Goal: Task Accomplishment & Management: Complete application form

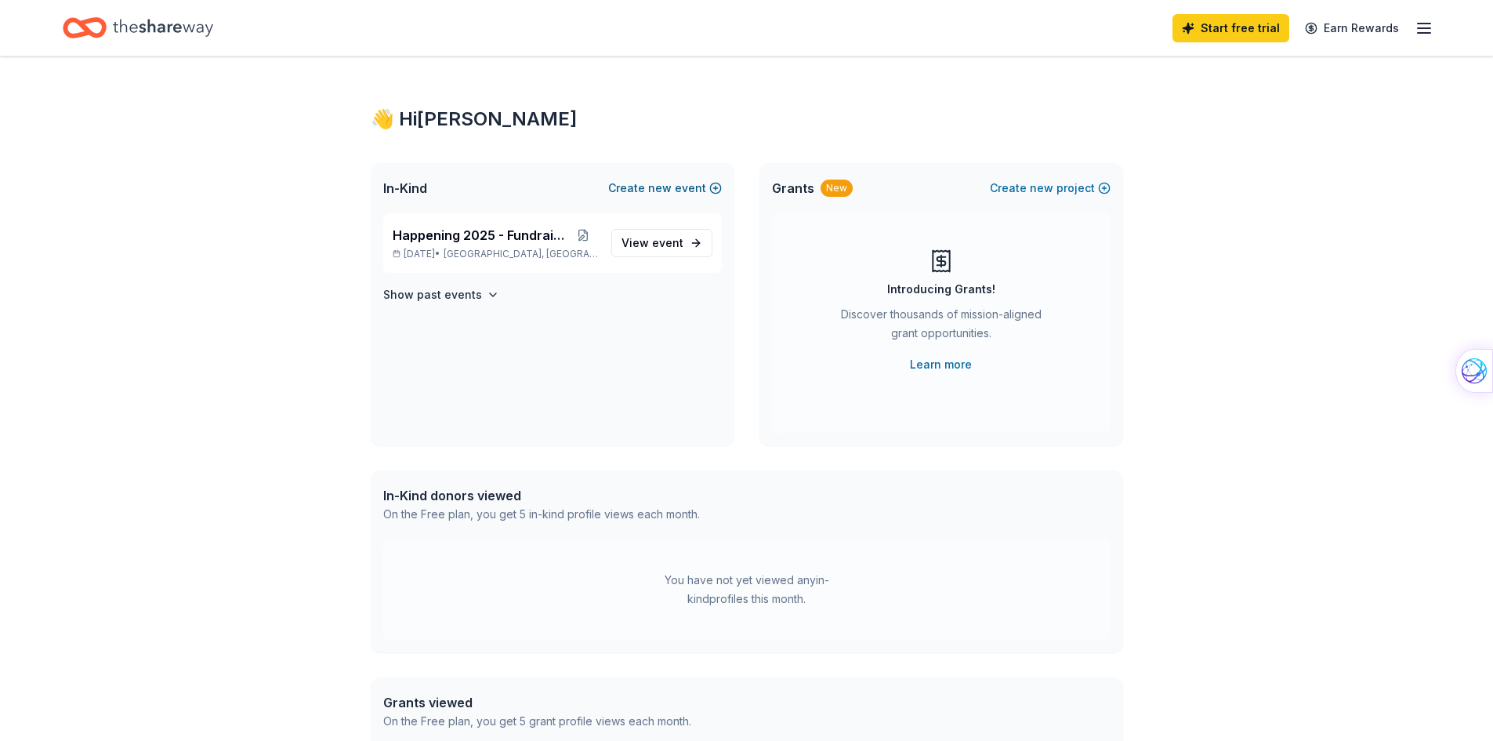
click at [662, 183] on span "new" at bounding box center [660, 188] width 24 height 19
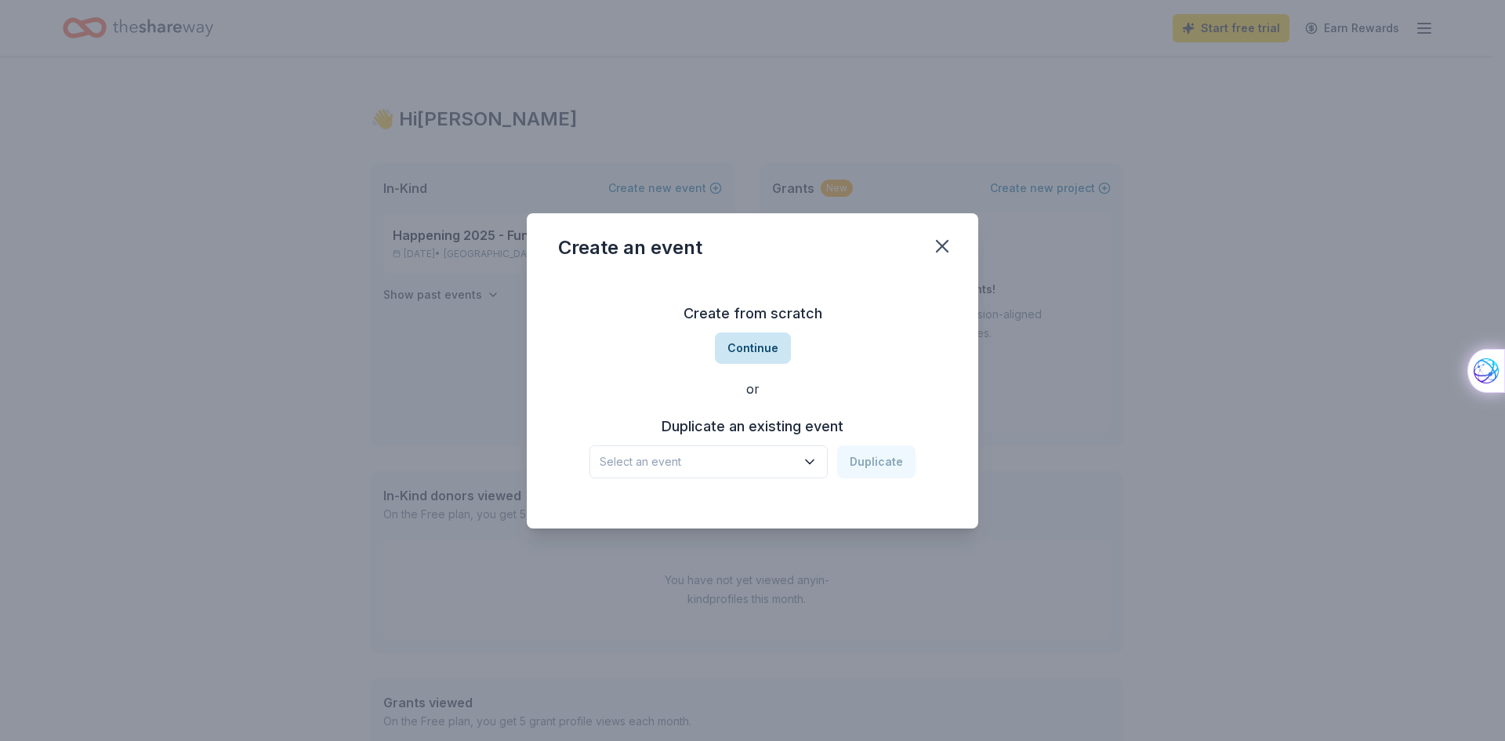
click at [764, 339] on button "Continue" at bounding box center [753, 347] width 76 height 31
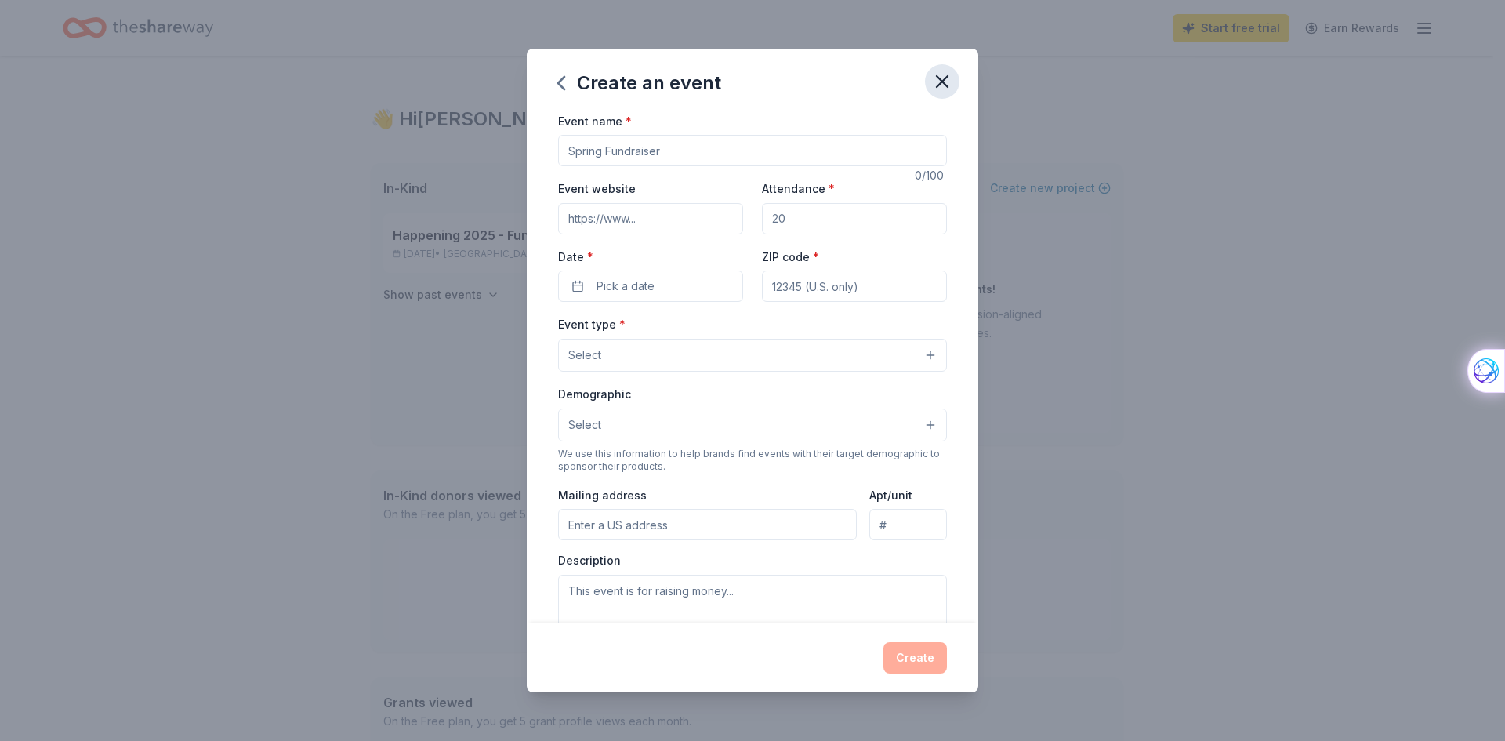
click at [940, 78] on icon "button" at bounding box center [942, 81] width 11 height 11
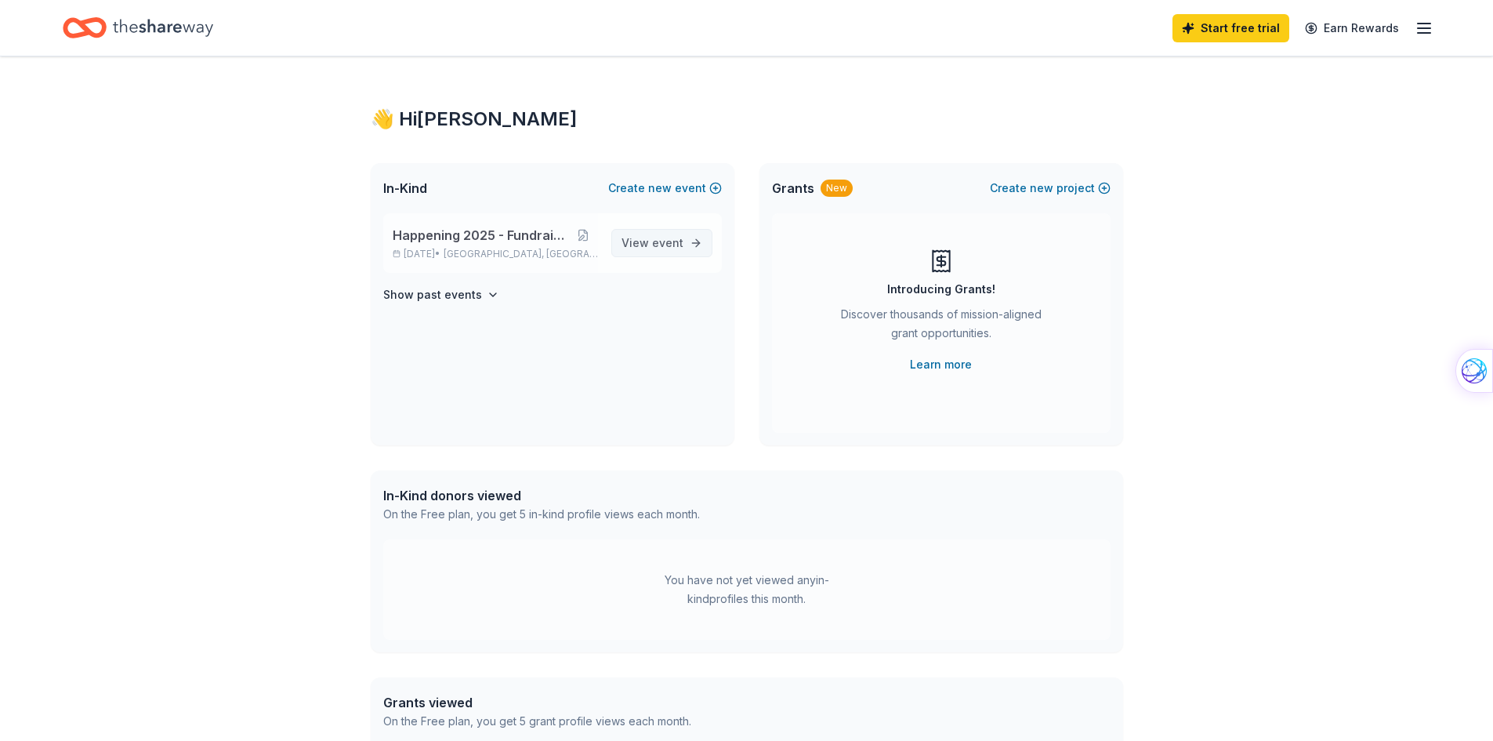
click at [646, 238] on span "View event" at bounding box center [653, 243] width 62 height 19
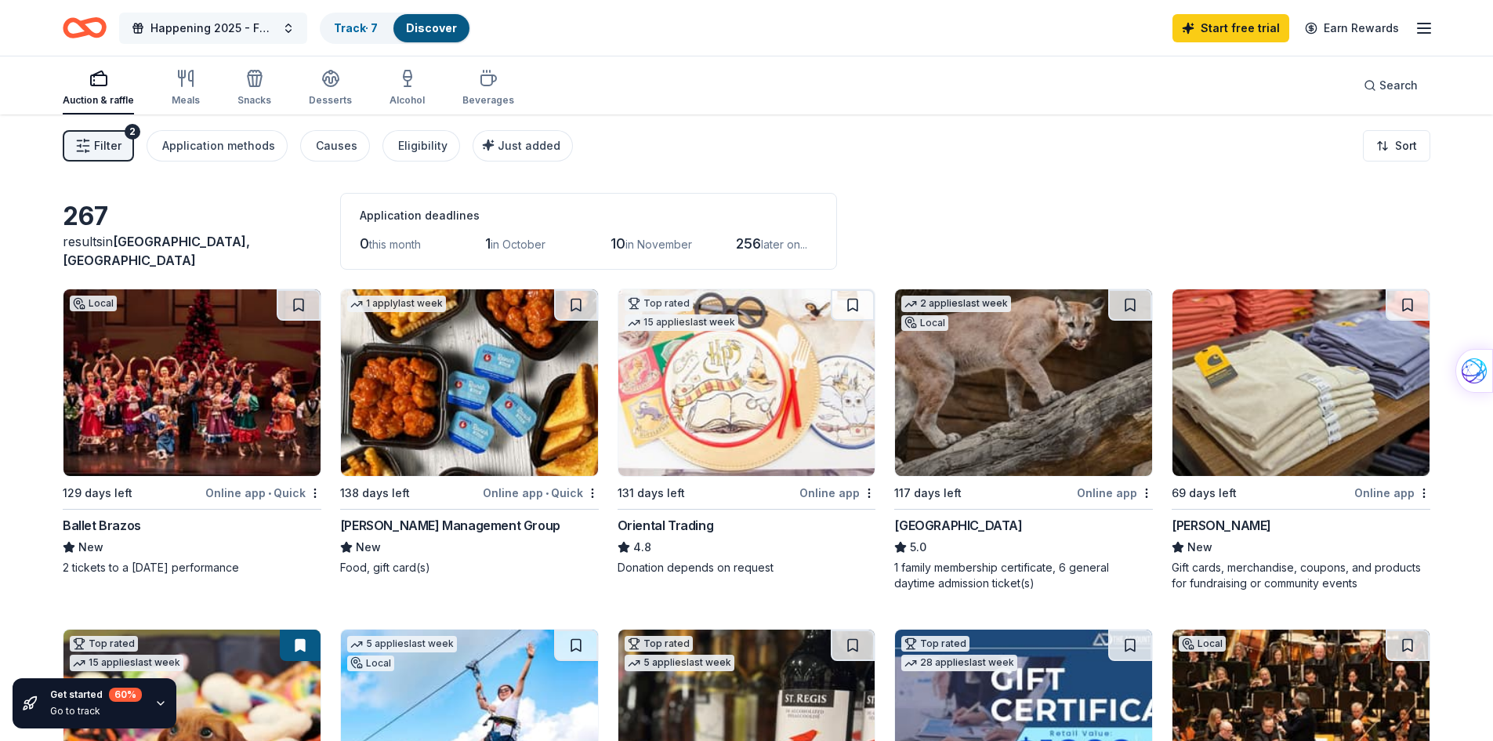
click at [218, 22] on span "Happening 2025 - Fundraiser" at bounding box center [213, 28] width 125 height 19
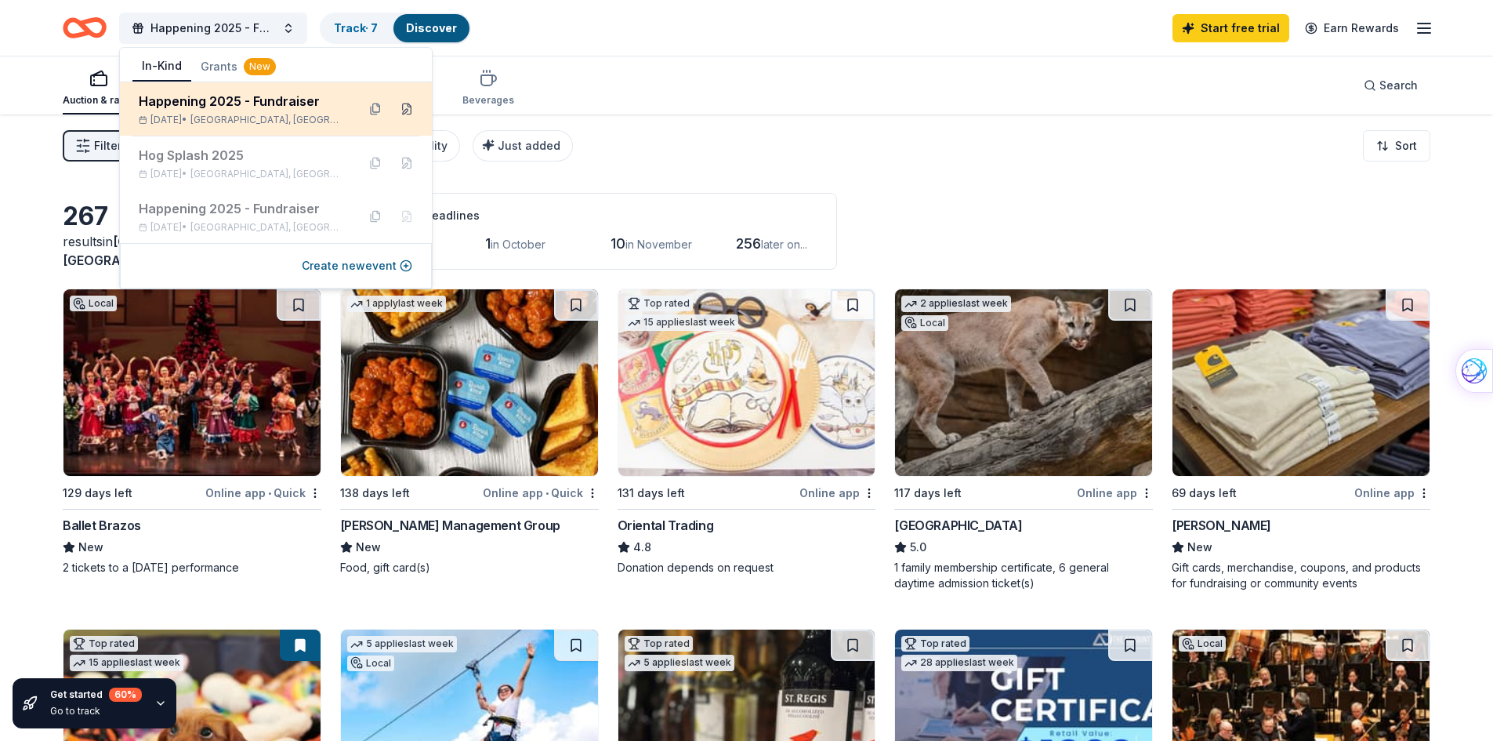
click at [408, 110] on button at bounding box center [406, 108] width 25 height 25
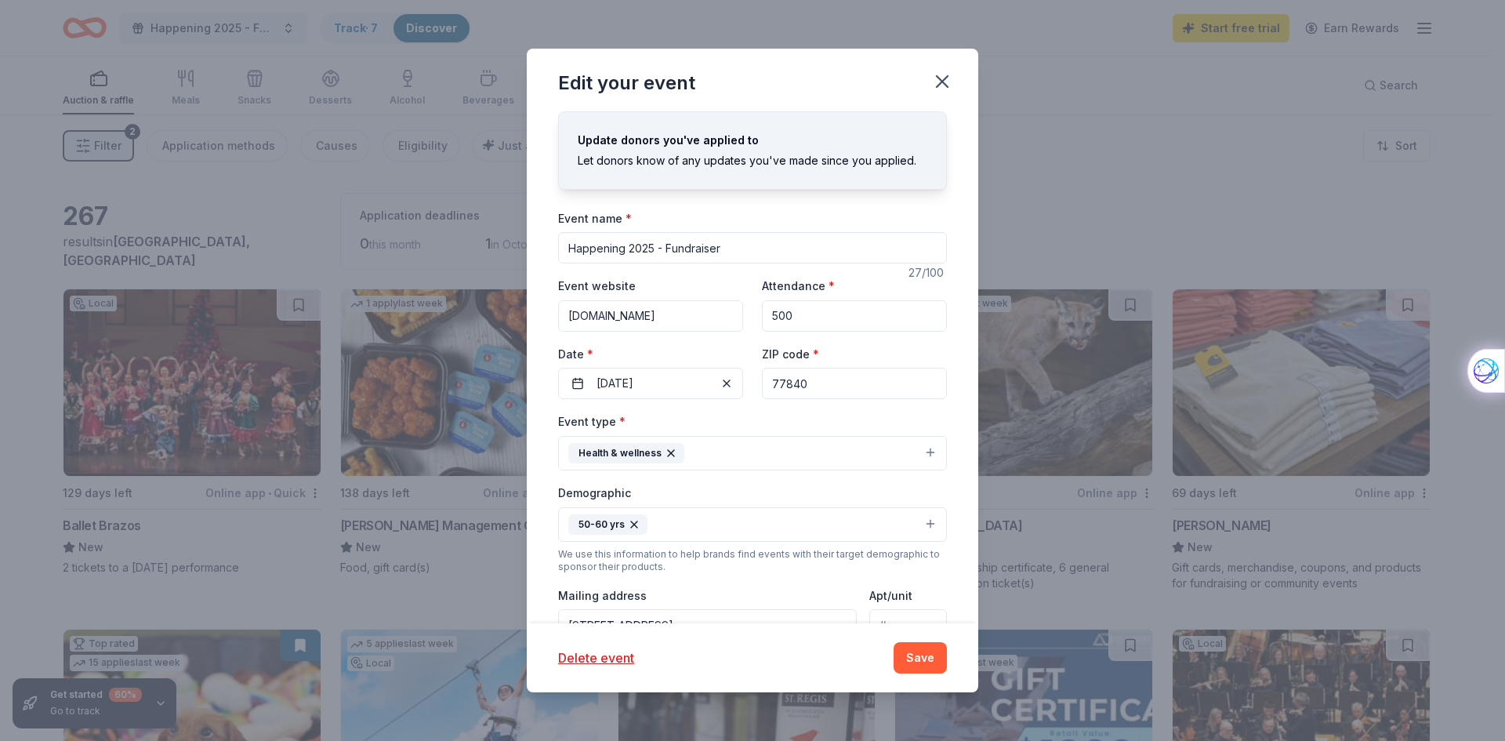
click at [655, 252] on input "Happening 2025 - Fundraiser" at bounding box center [752, 247] width 389 height 31
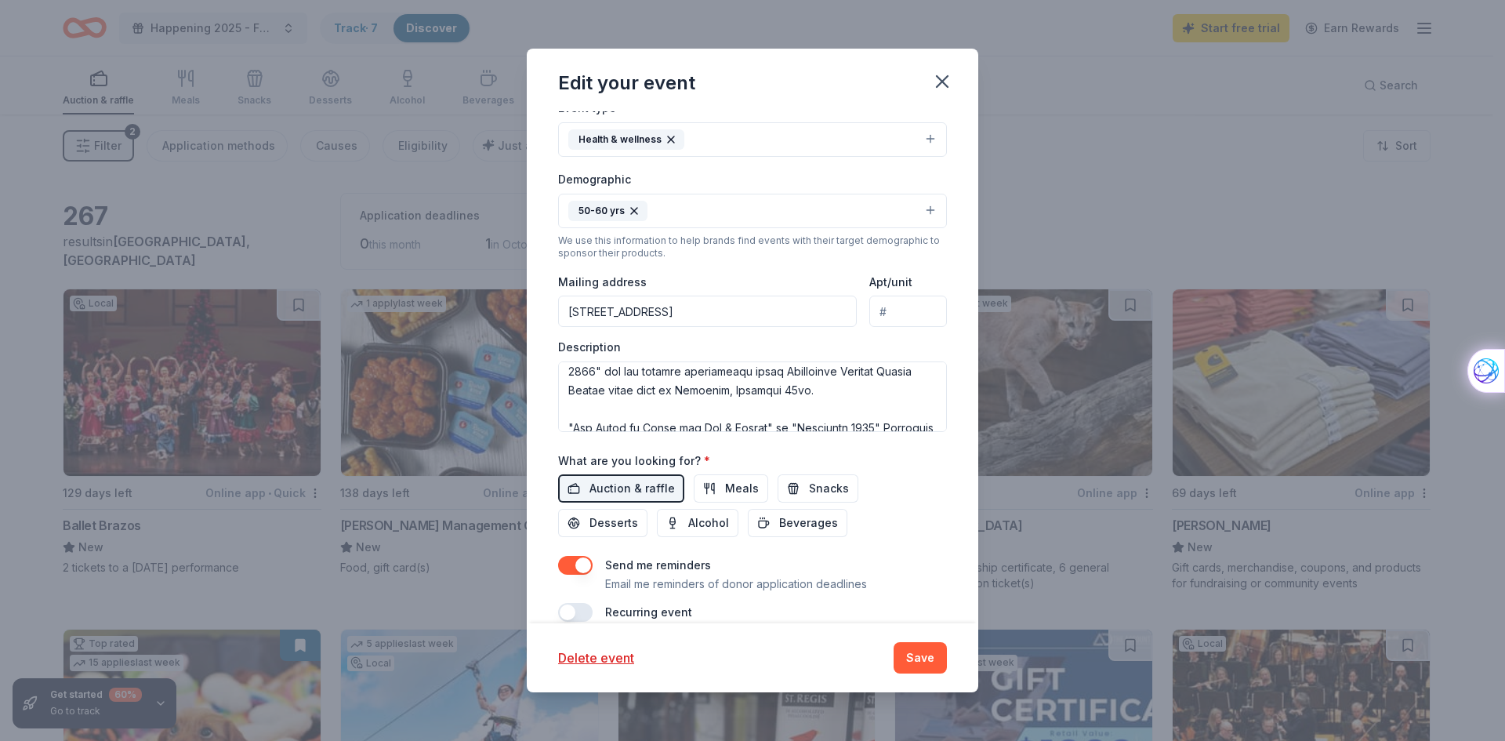
scroll to position [78, 0]
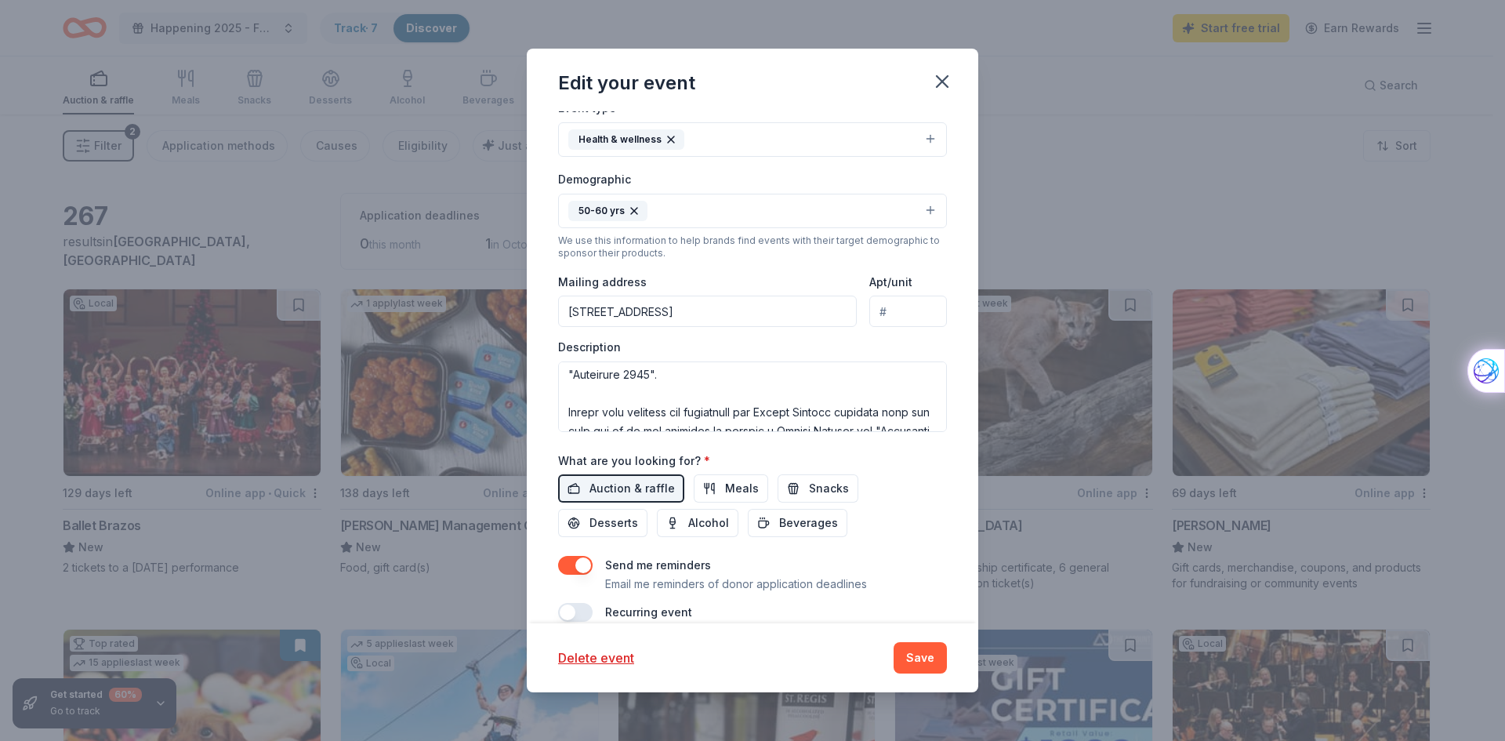
type input "Happening 2026 - Fundraiser"
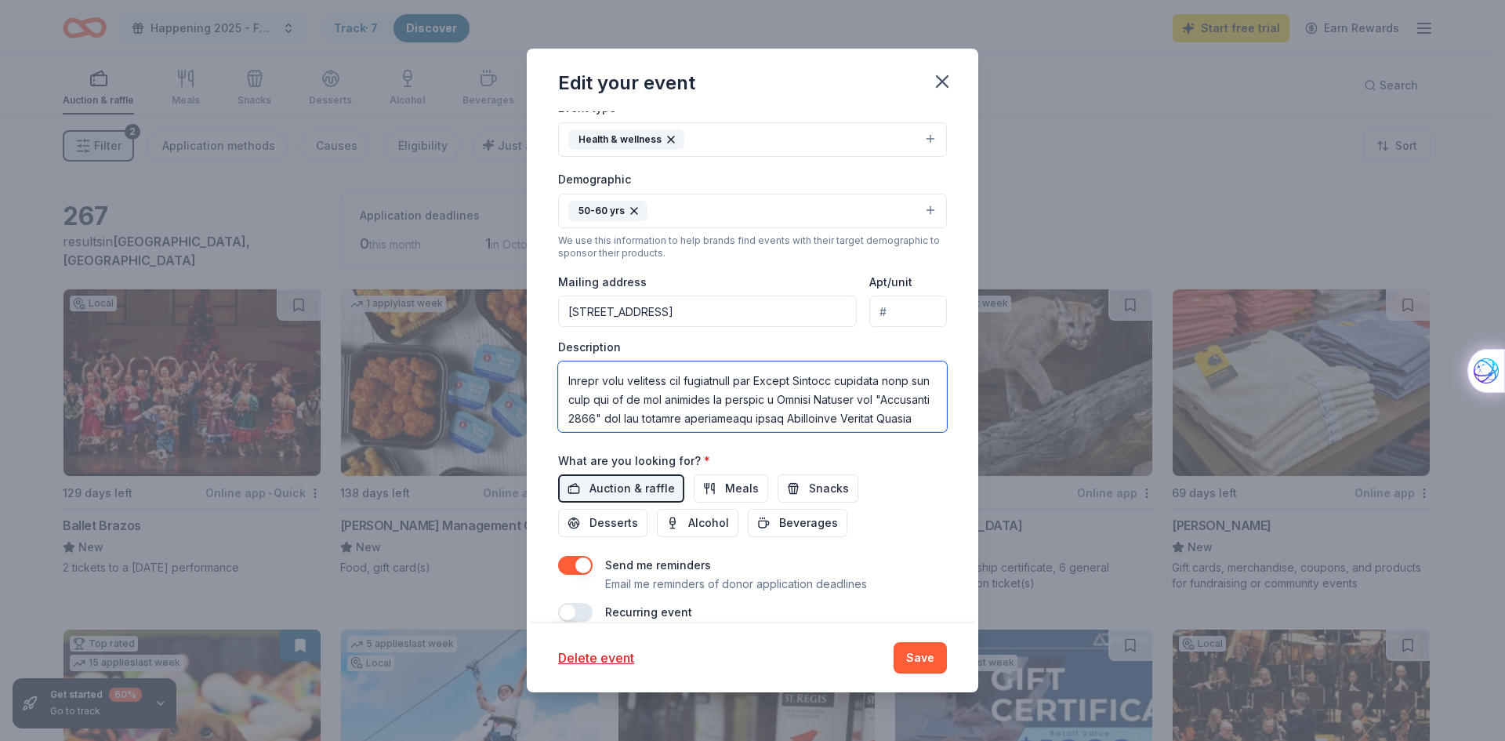
scroll to position [141, 0]
click at [872, 408] on textarea at bounding box center [752, 396] width 389 height 71
click at [882, 408] on textarea at bounding box center [752, 396] width 389 height 71
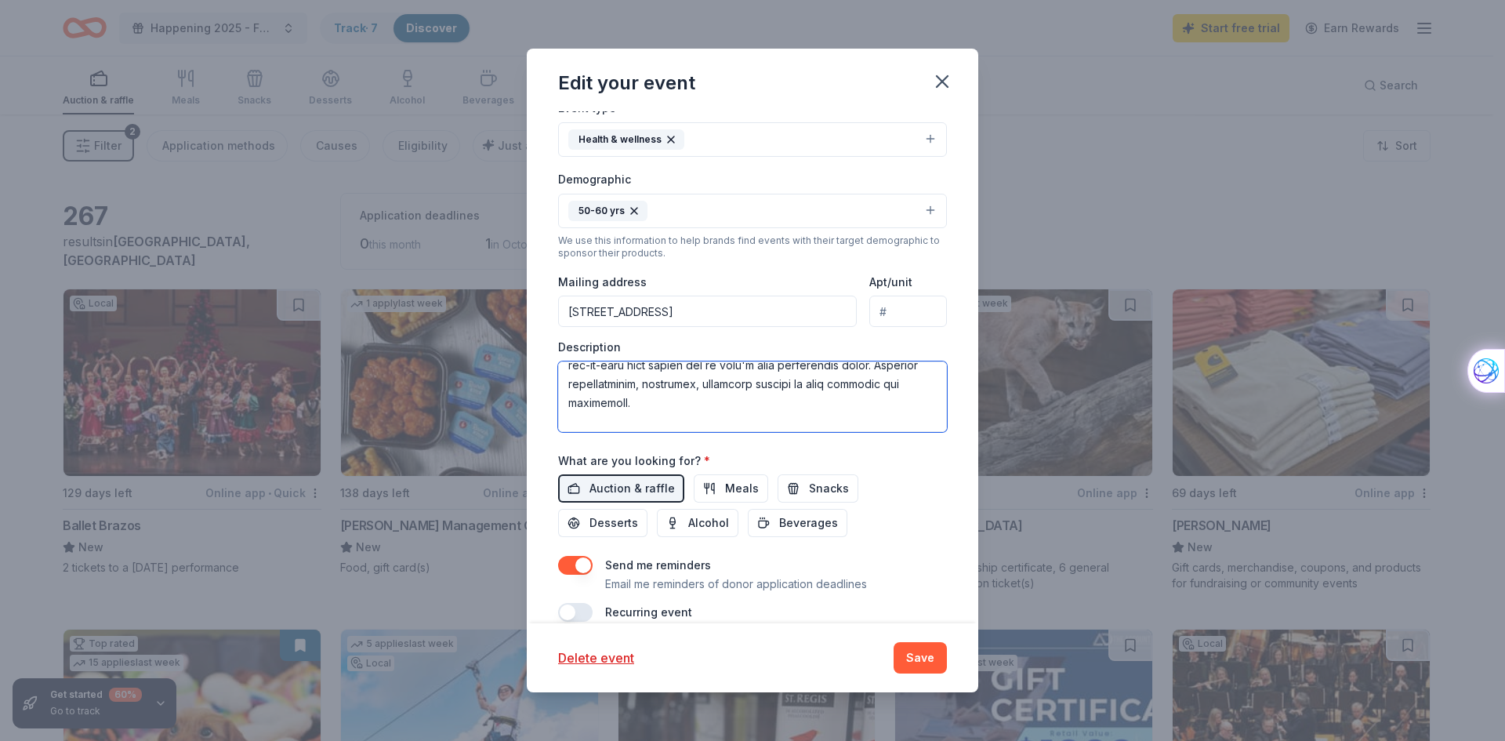
click at [922, 431] on textarea at bounding box center [752, 396] width 389 height 71
click at [921, 431] on textarea at bounding box center [752, 396] width 389 height 71
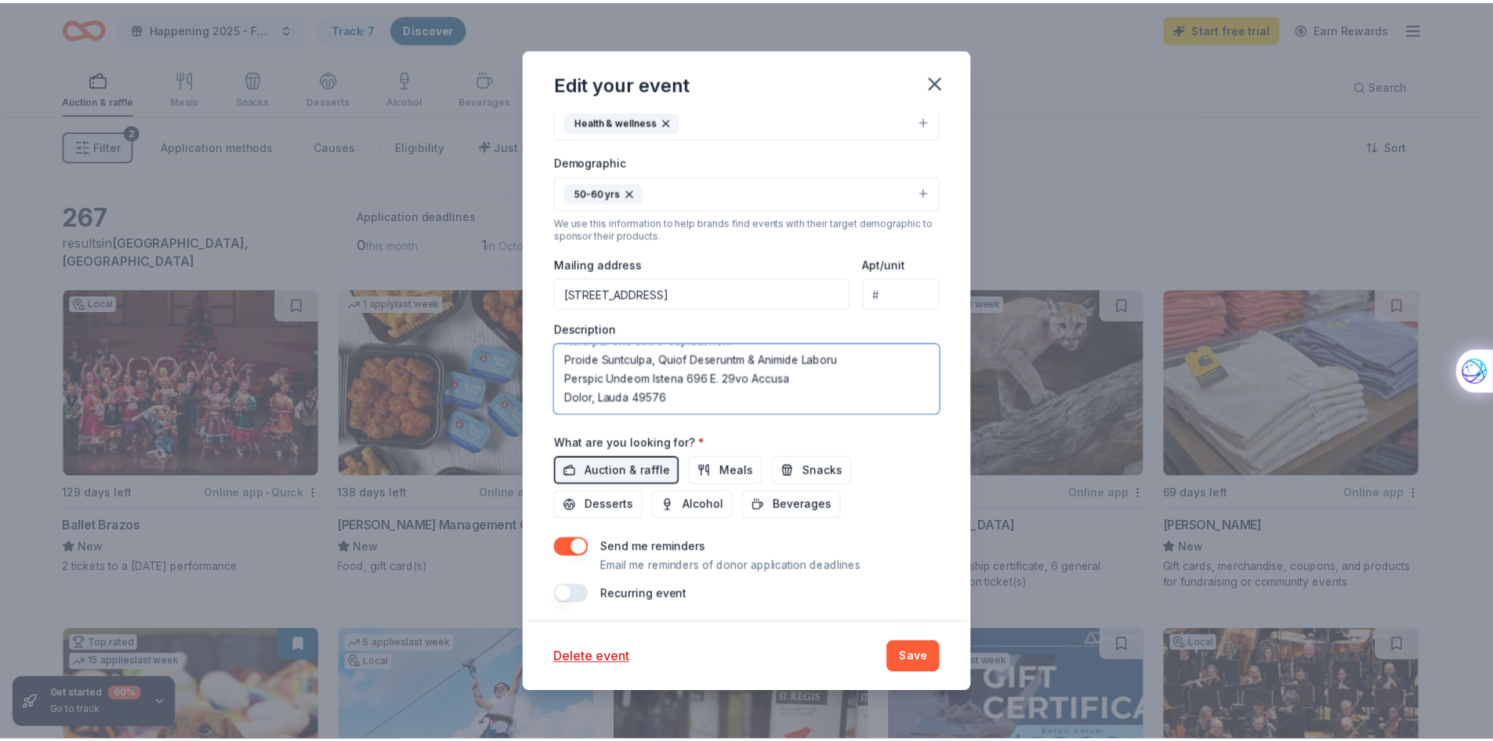
scroll to position [337, 0]
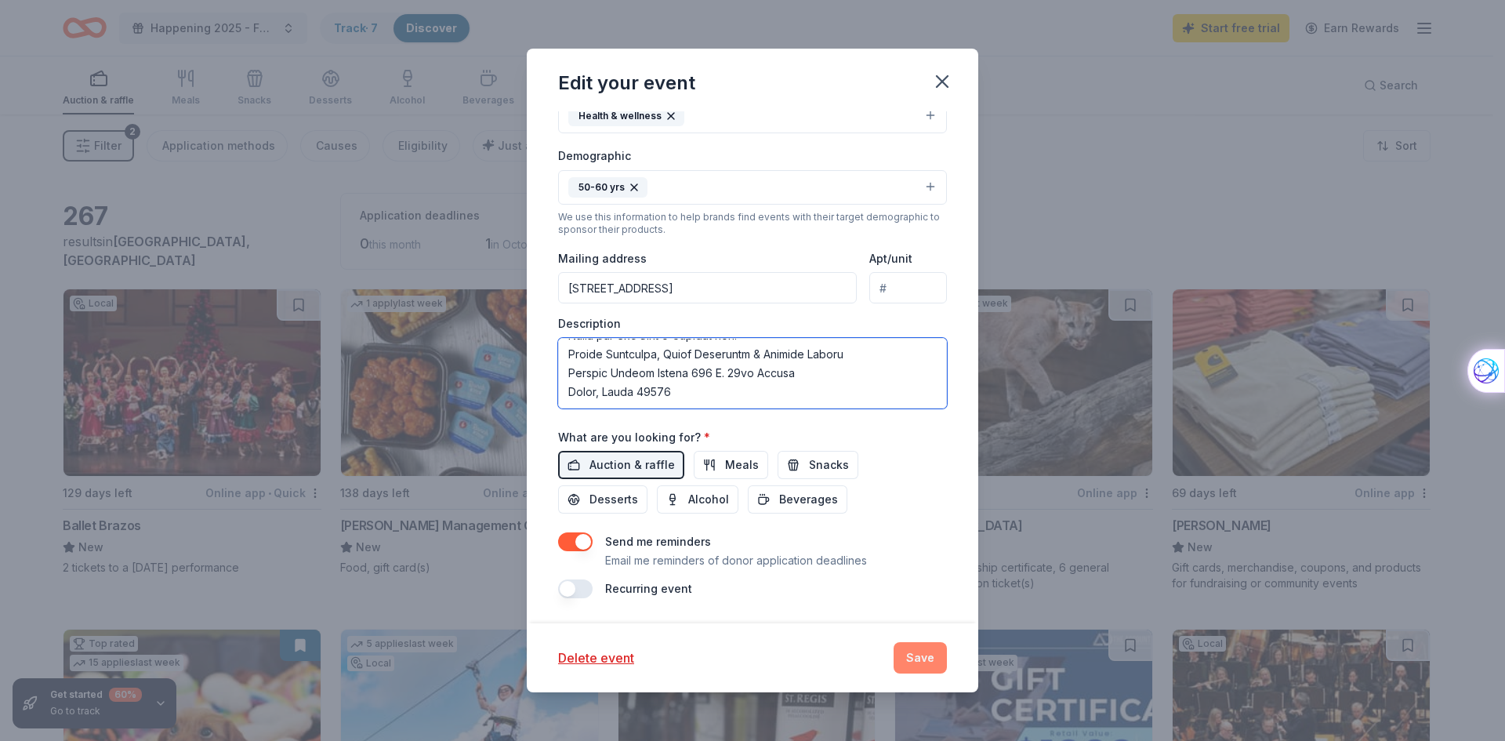
type textarea "Hi, Thank you for your time and allowing me to share a bit about Hospice Brazos…"
click at [920, 650] on button "Save" at bounding box center [920, 657] width 53 height 31
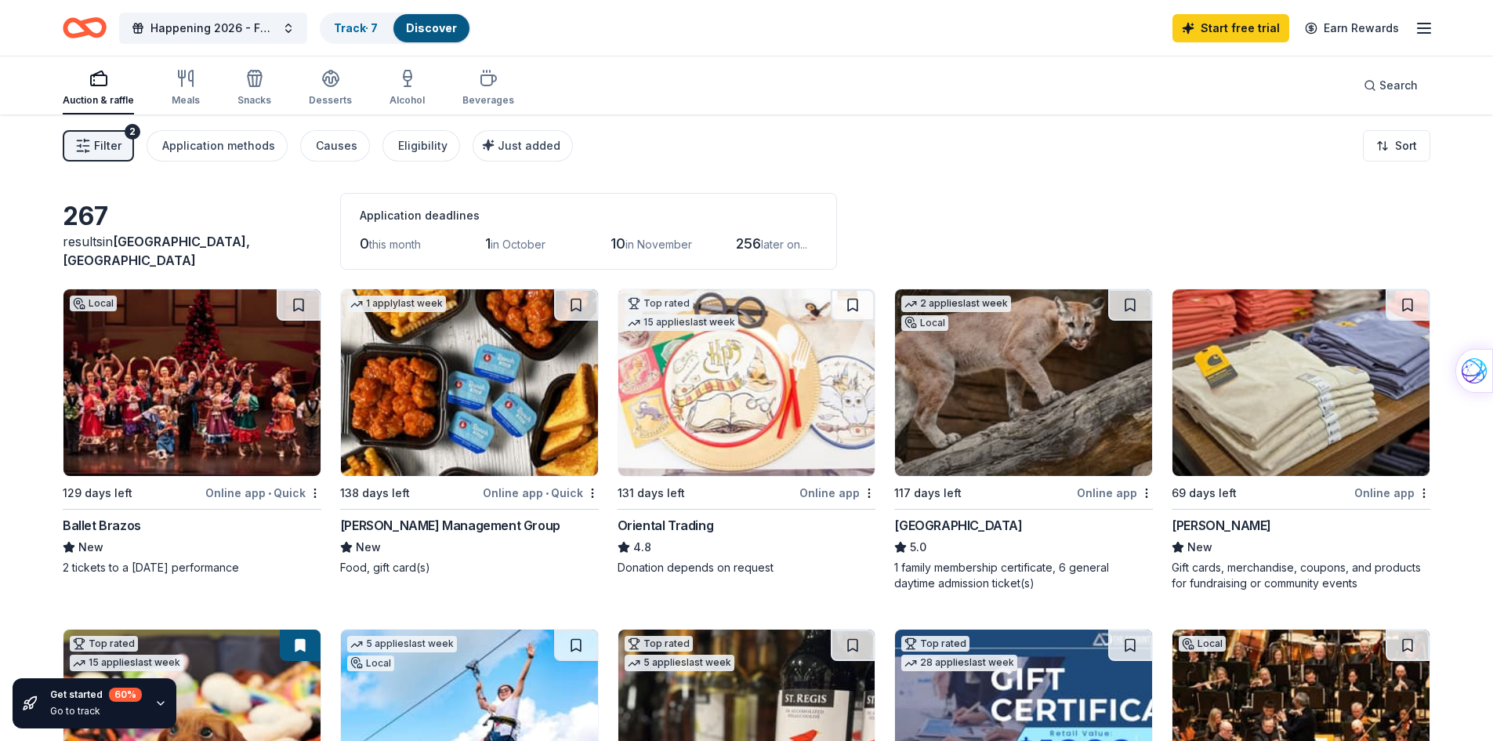
click at [98, 528] on div "Ballet Brazos" at bounding box center [102, 525] width 78 height 19
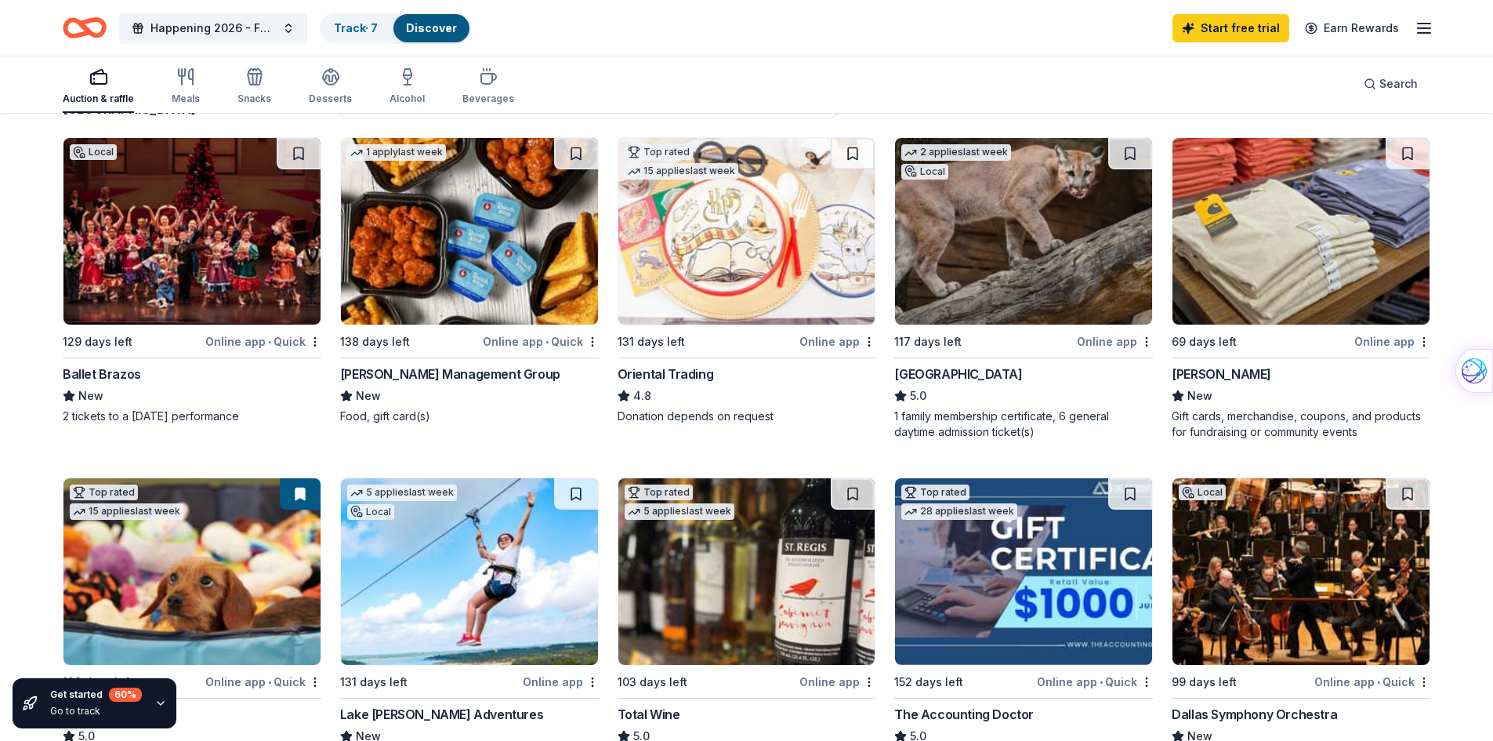
scroll to position [157, 0]
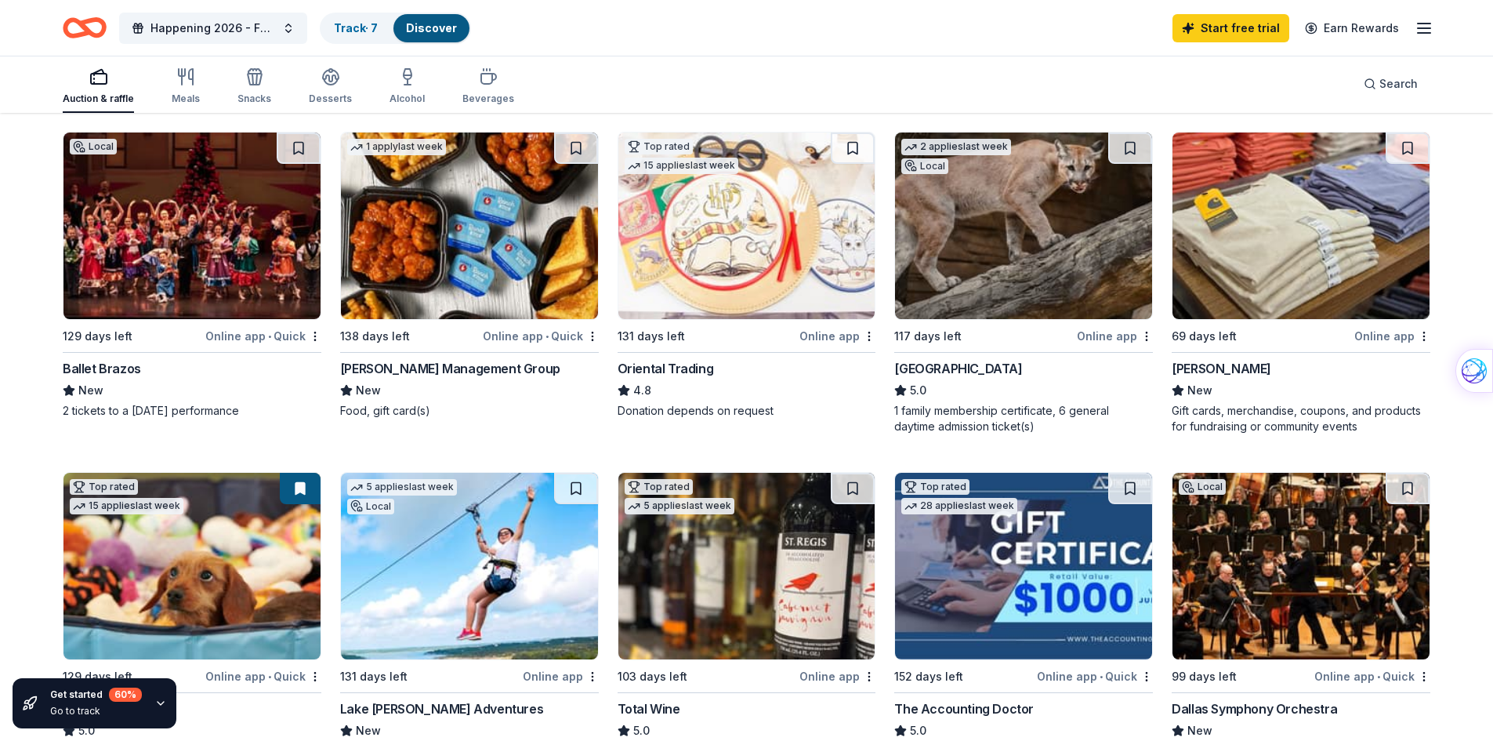
click at [719, 210] on img at bounding box center [746, 225] width 257 height 187
click at [1286, 259] on img at bounding box center [1301, 225] width 257 height 187
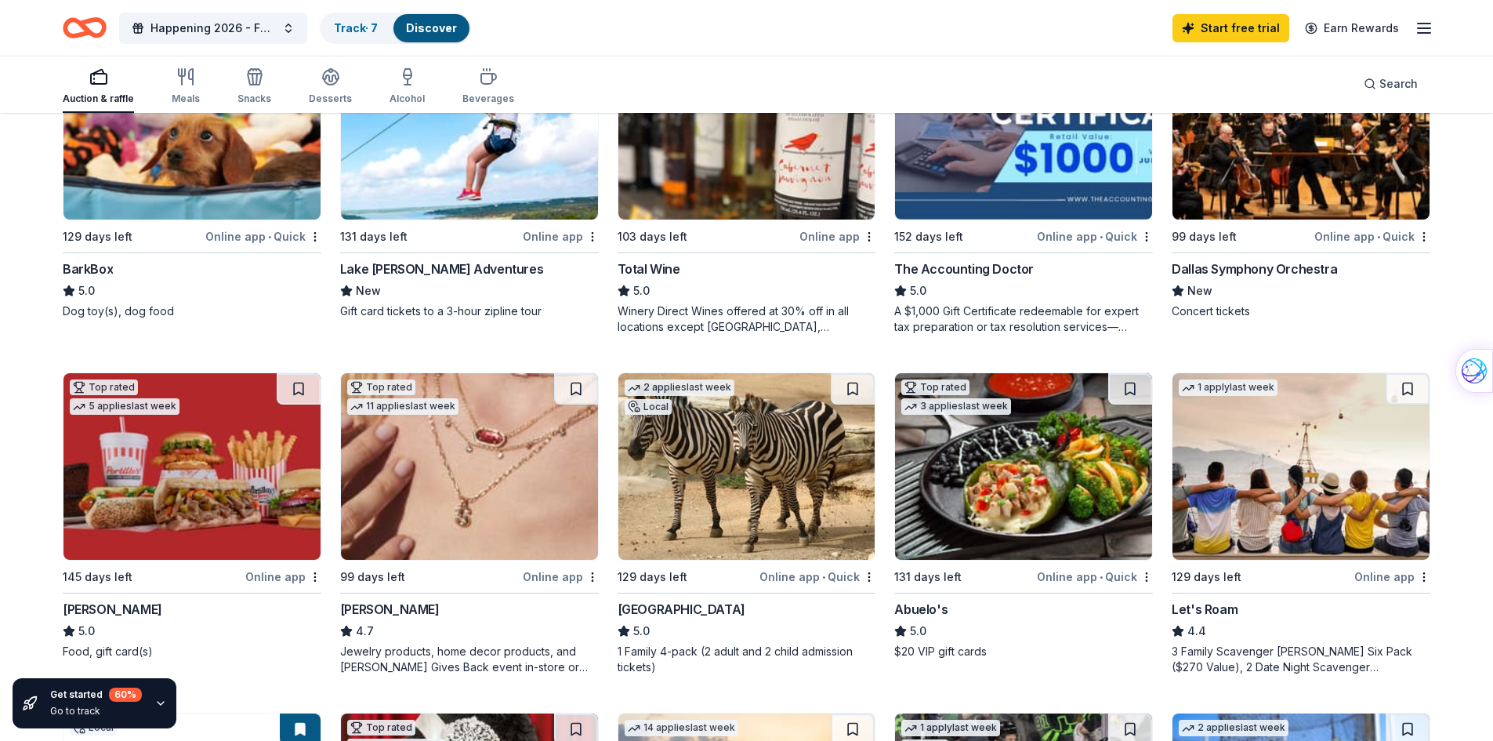
scroll to position [126, 0]
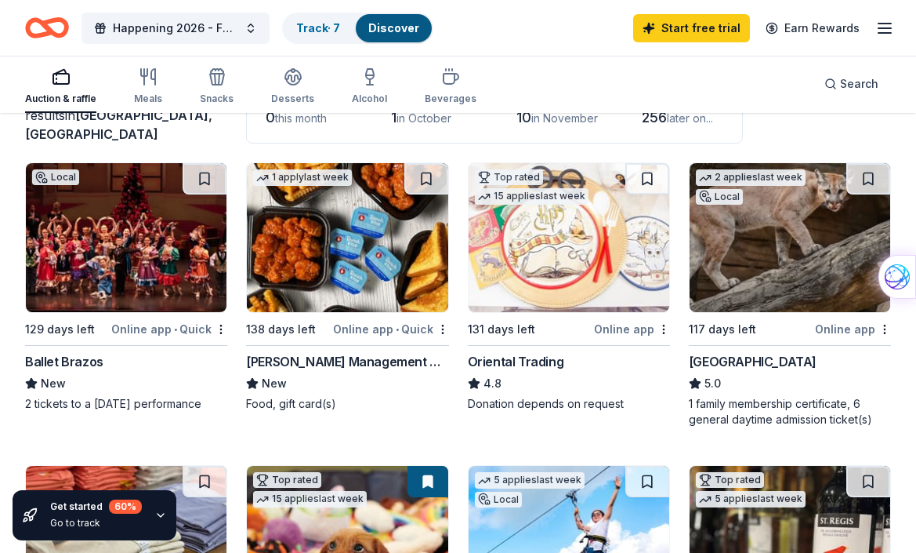
click at [571, 231] on img at bounding box center [569, 237] width 201 height 149
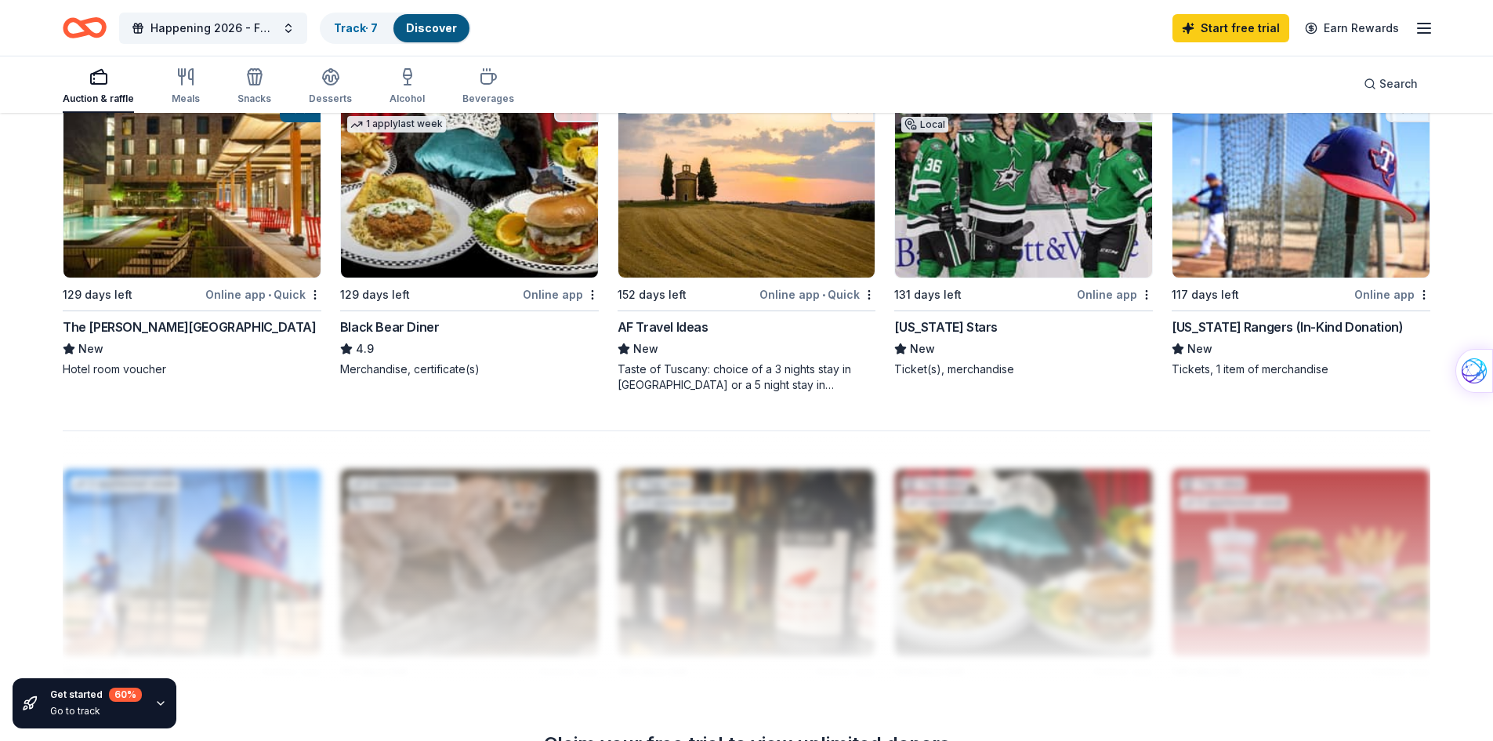
scroll to position [1224, 0]
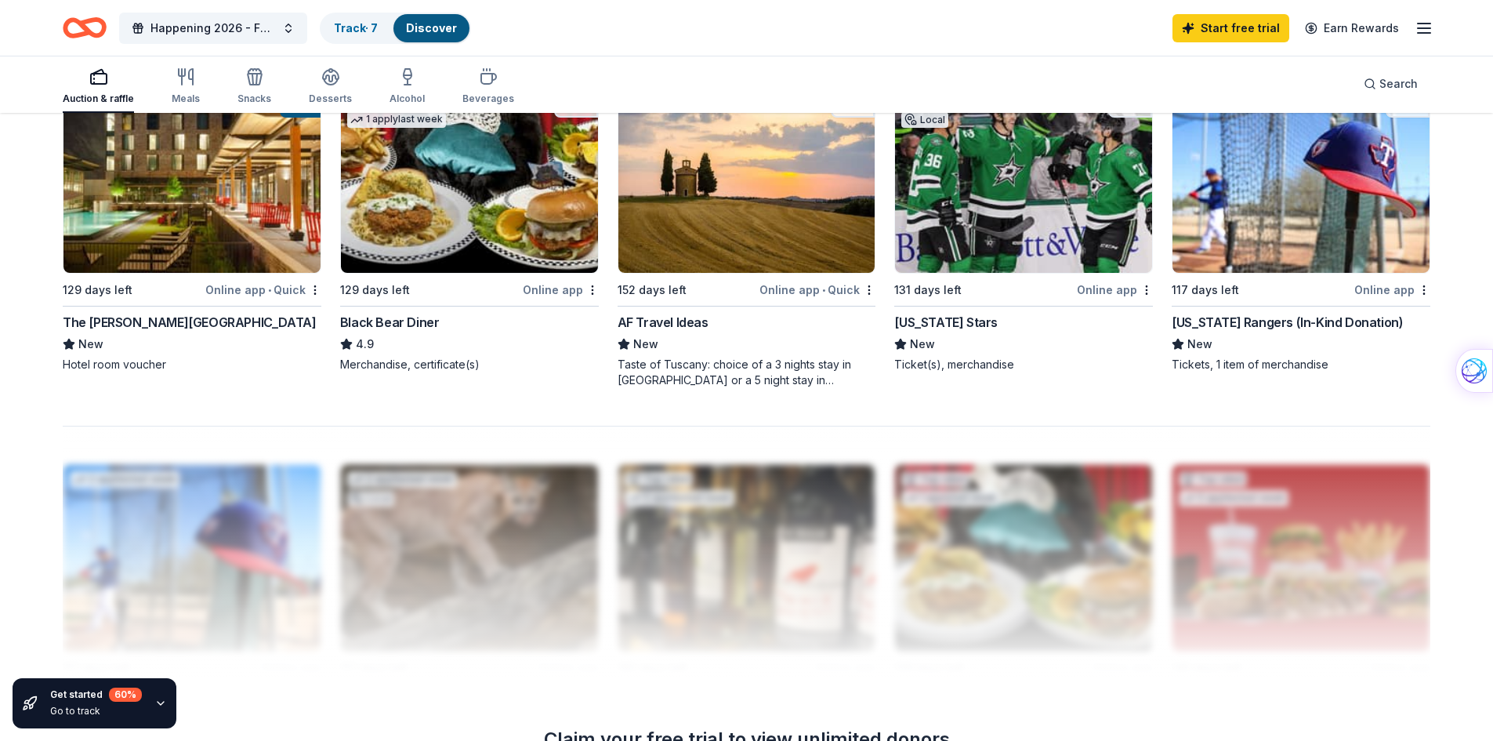
click at [227, 209] on img at bounding box center [191, 179] width 257 height 187
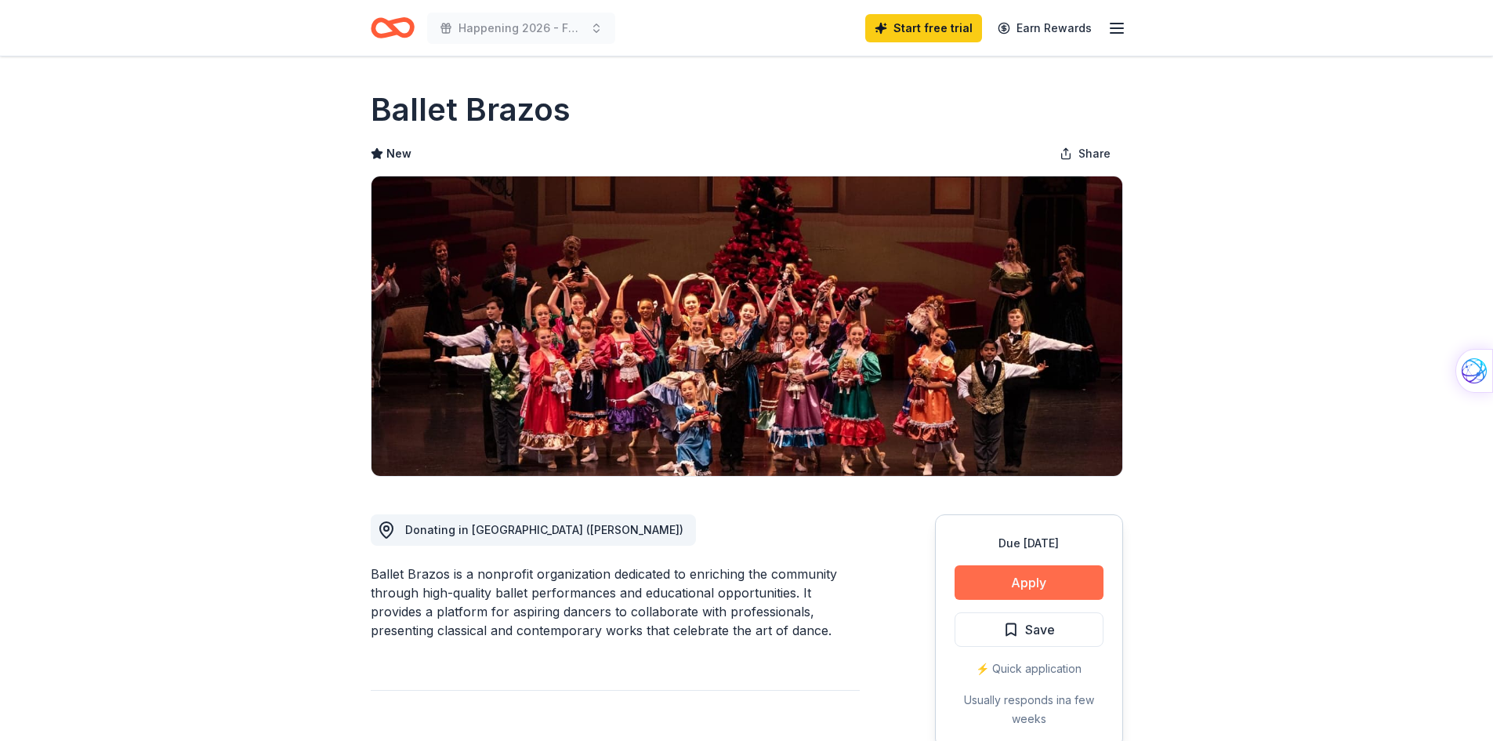
click at [1047, 575] on button "Apply" at bounding box center [1029, 582] width 149 height 34
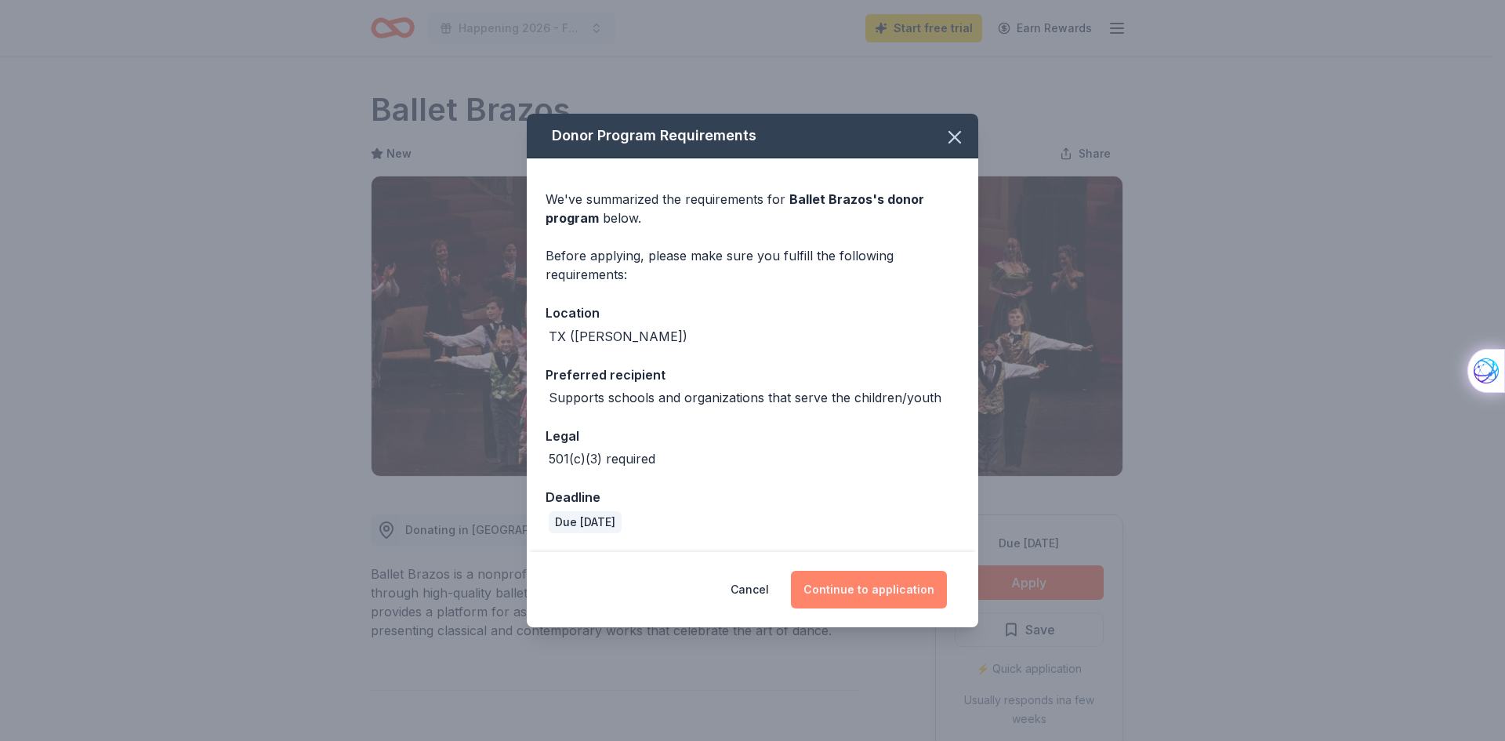
click at [840, 591] on button "Continue to application" at bounding box center [869, 590] width 156 height 38
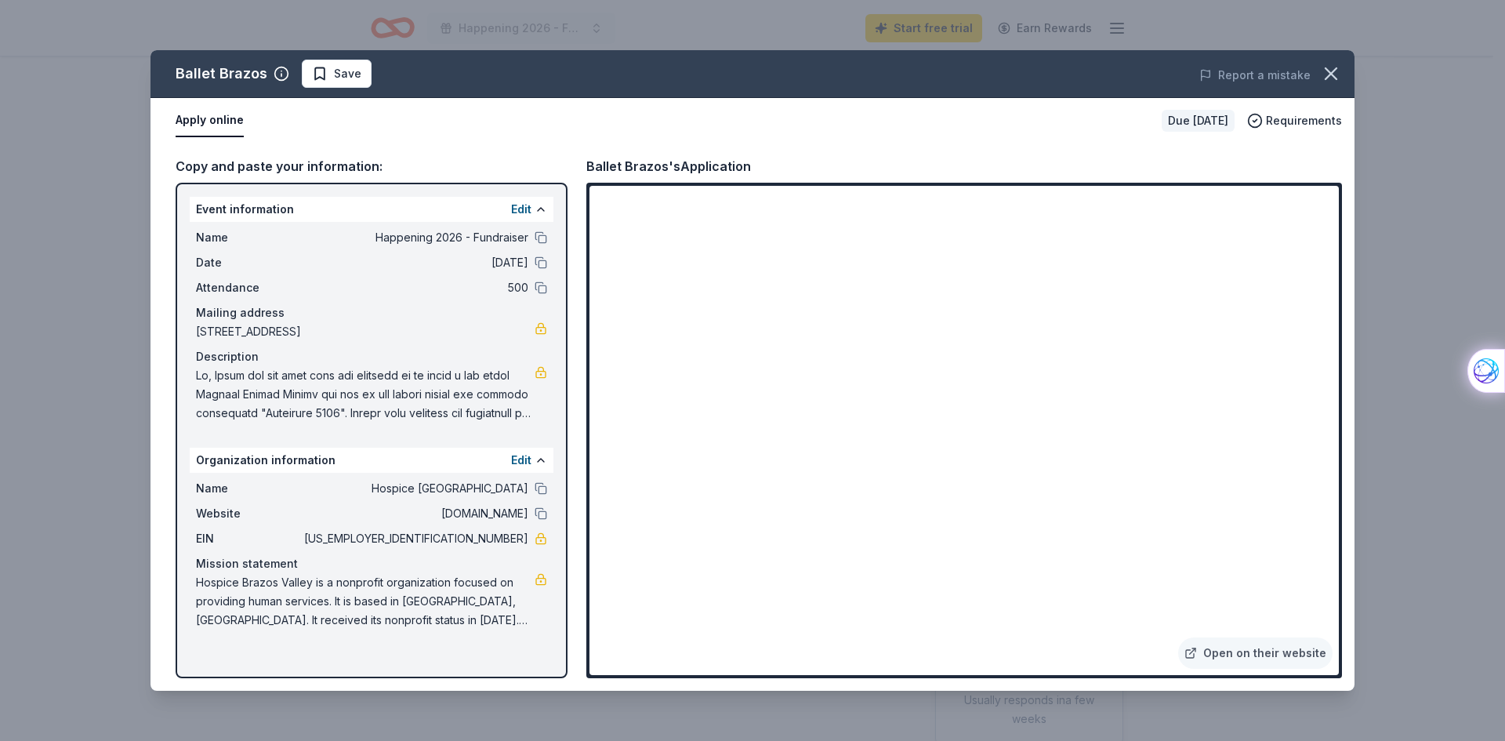
click at [228, 171] on div "Copy and paste your information:" at bounding box center [372, 166] width 392 height 20
click at [467, 539] on span "[US_EMPLOYER_IDENTIFICATION_NUMBER]" at bounding box center [414, 538] width 227 height 19
drag, startPoint x: 465, startPoint y: 535, endPoint x: 499, endPoint y: 535, distance: 34.5
click at [499, 535] on span "[US_EMPLOYER_IDENTIFICATION_NUMBER]" at bounding box center [414, 538] width 227 height 19
drag, startPoint x: 534, startPoint y: 540, endPoint x: 485, endPoint y: 545, distance: 48.8
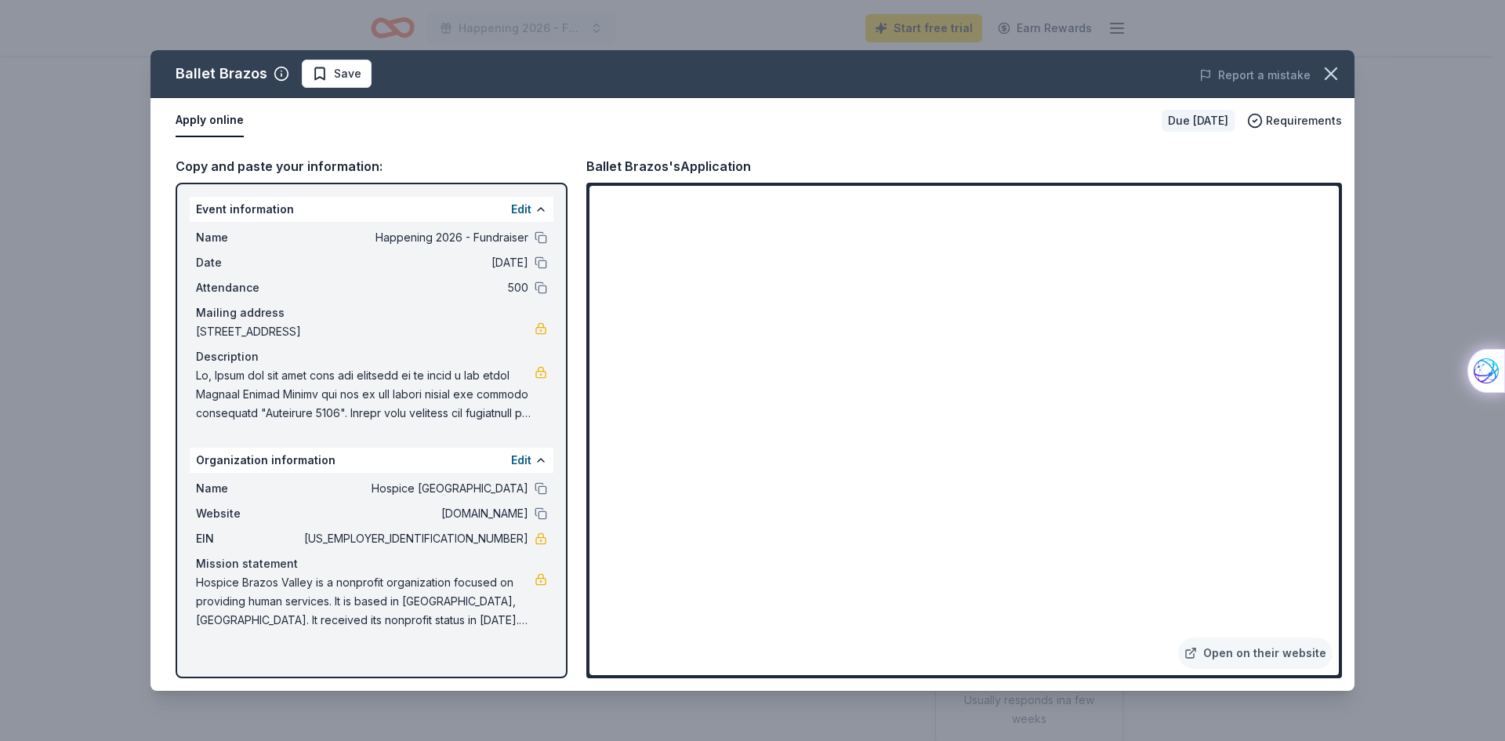
click at [477, 542] on div "EIN 74-2229794" at bounding box center [371, 538] width 351 height 19
click at [1333, 70] on icon "button" at bounding box center [1331, 74] width 22 height 22
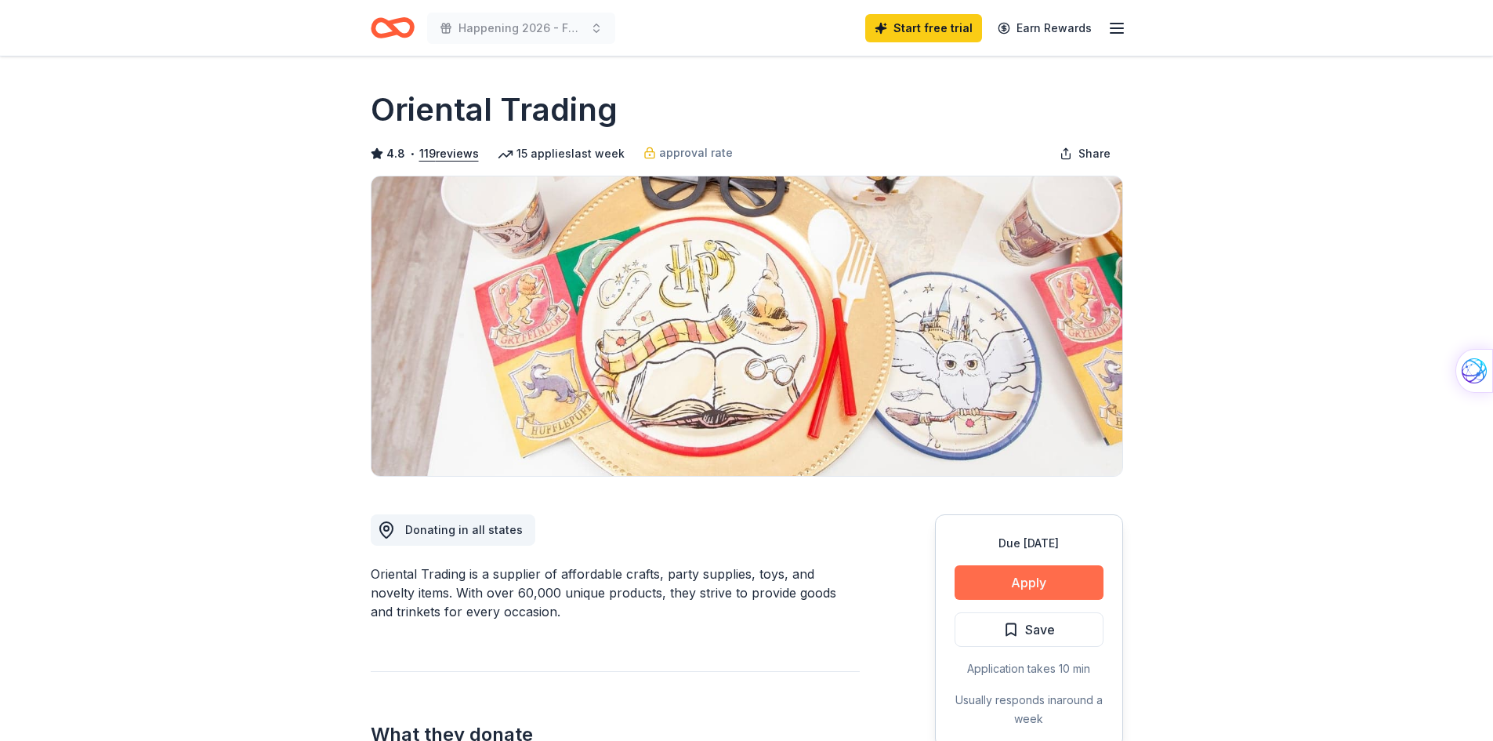
click at [1031, 581] on button "Apply" at bounding box center [1029, 582] width 149 height 34
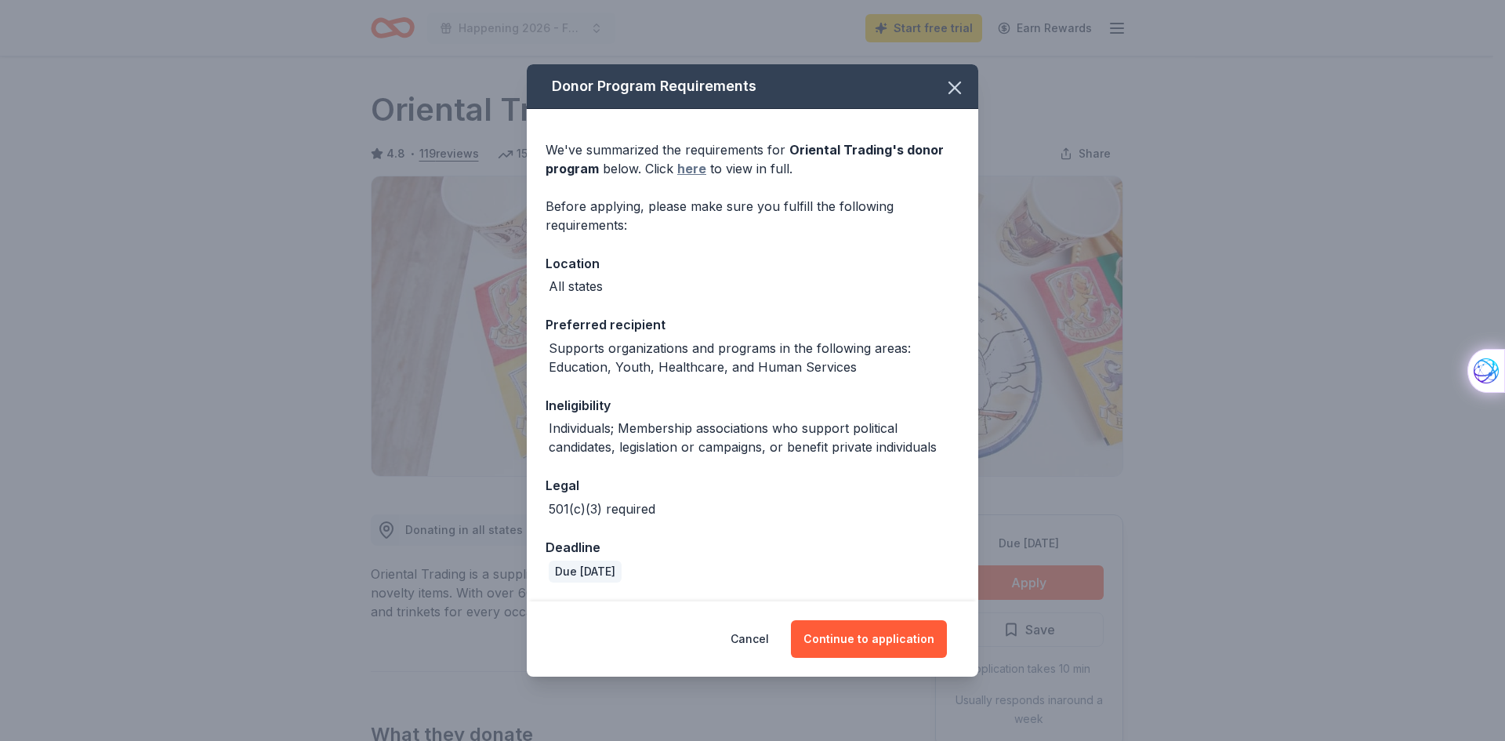
click at [693, 167] on link "here" at bounding box center [691, 168] width 29 height 19
click at [909, 636] on button "Continue to application" at bounding box center [869, 639] width 156 height 38
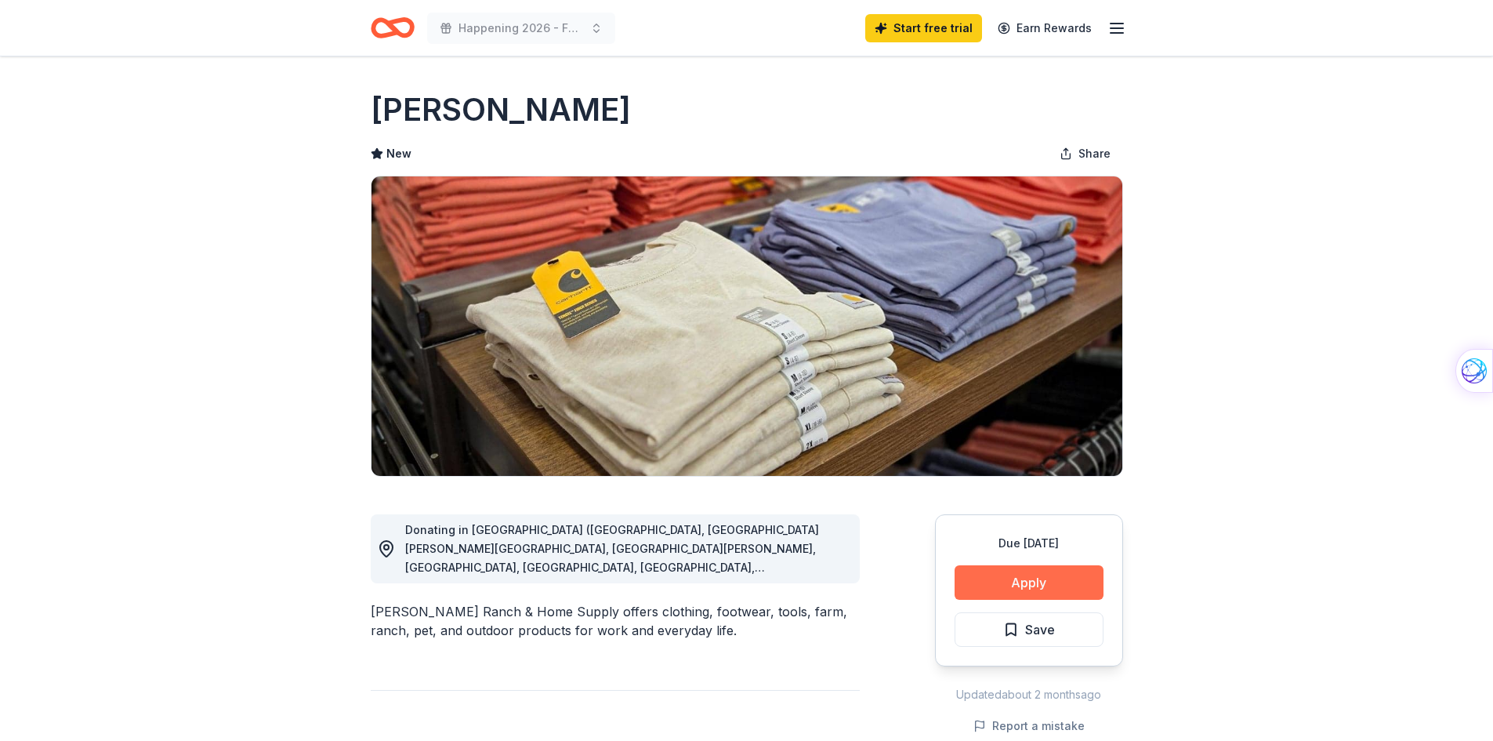
click at [1069, 580] on button "Apply" at bounding box center [1029, 582] width 149 height 34
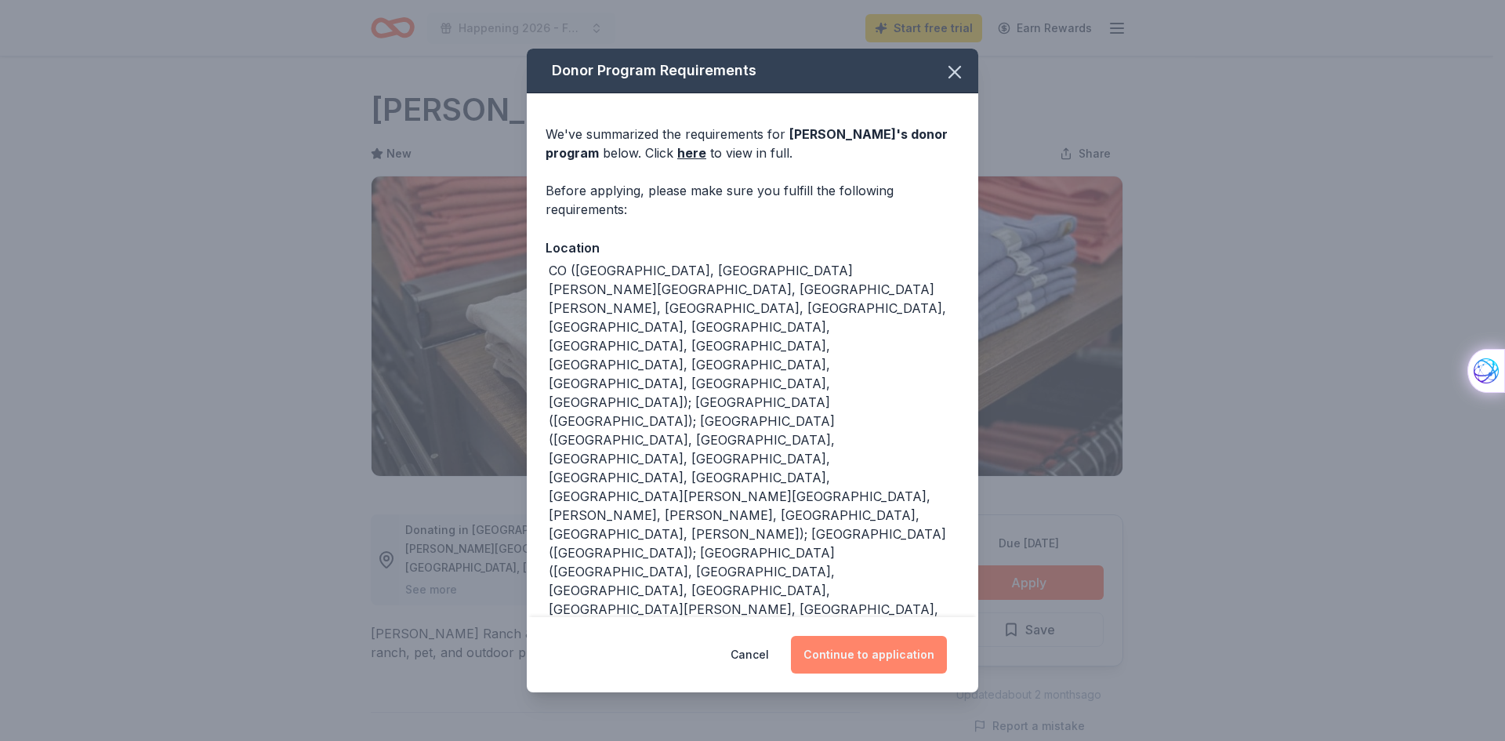
click at [875, 648] on button "Continue to application" at bounding box center [869, 655] width 156 height 38
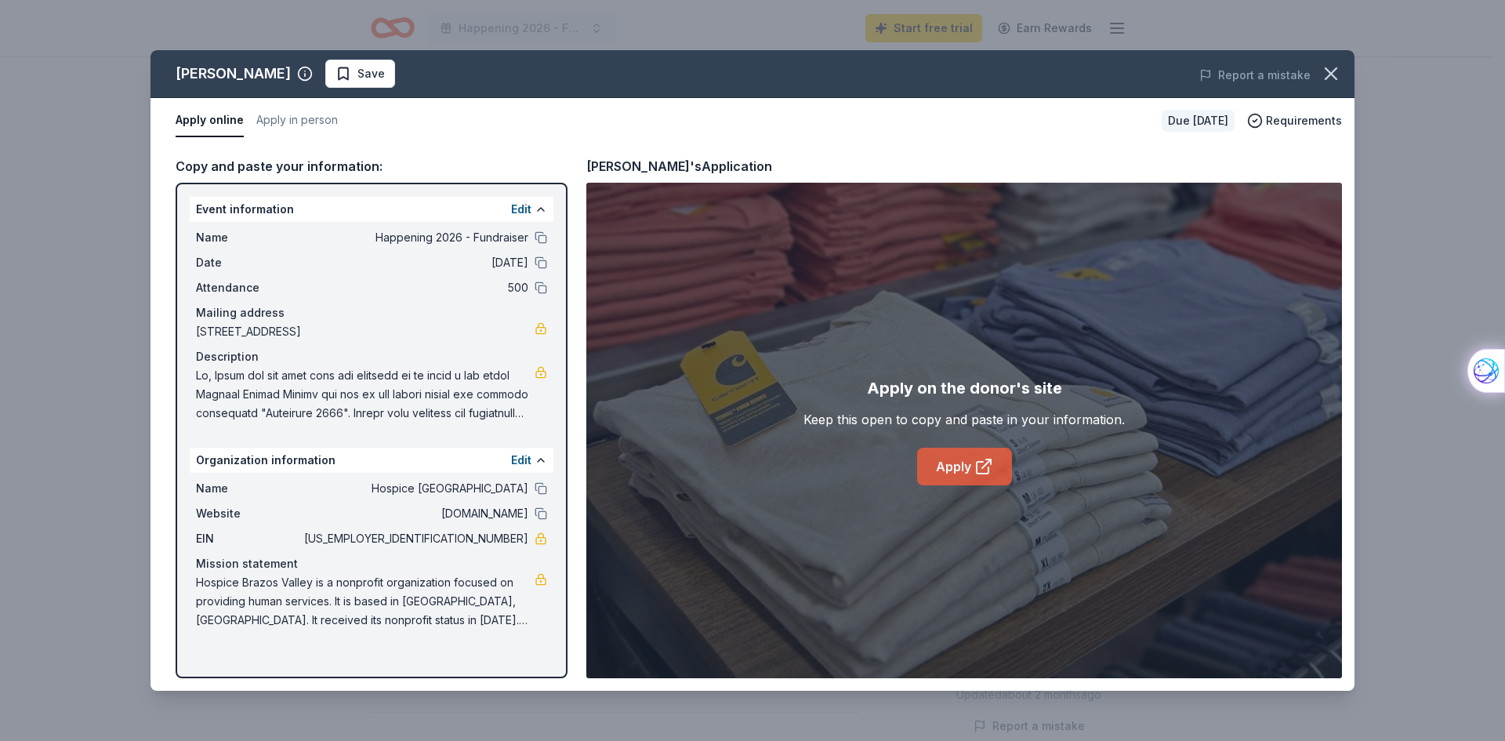
click at [949, 466] on link "Apply" at bounding box center [964, 467] width 95 height 38
click at [942, 447] on div "Apply on the donor's site Keep this open to copy and paste in your information.…" at bounding box center [963, 430] width 321 height 110
click at [949, 459] on link "Apply" at bounding box center [964, 467] width 95 height 38
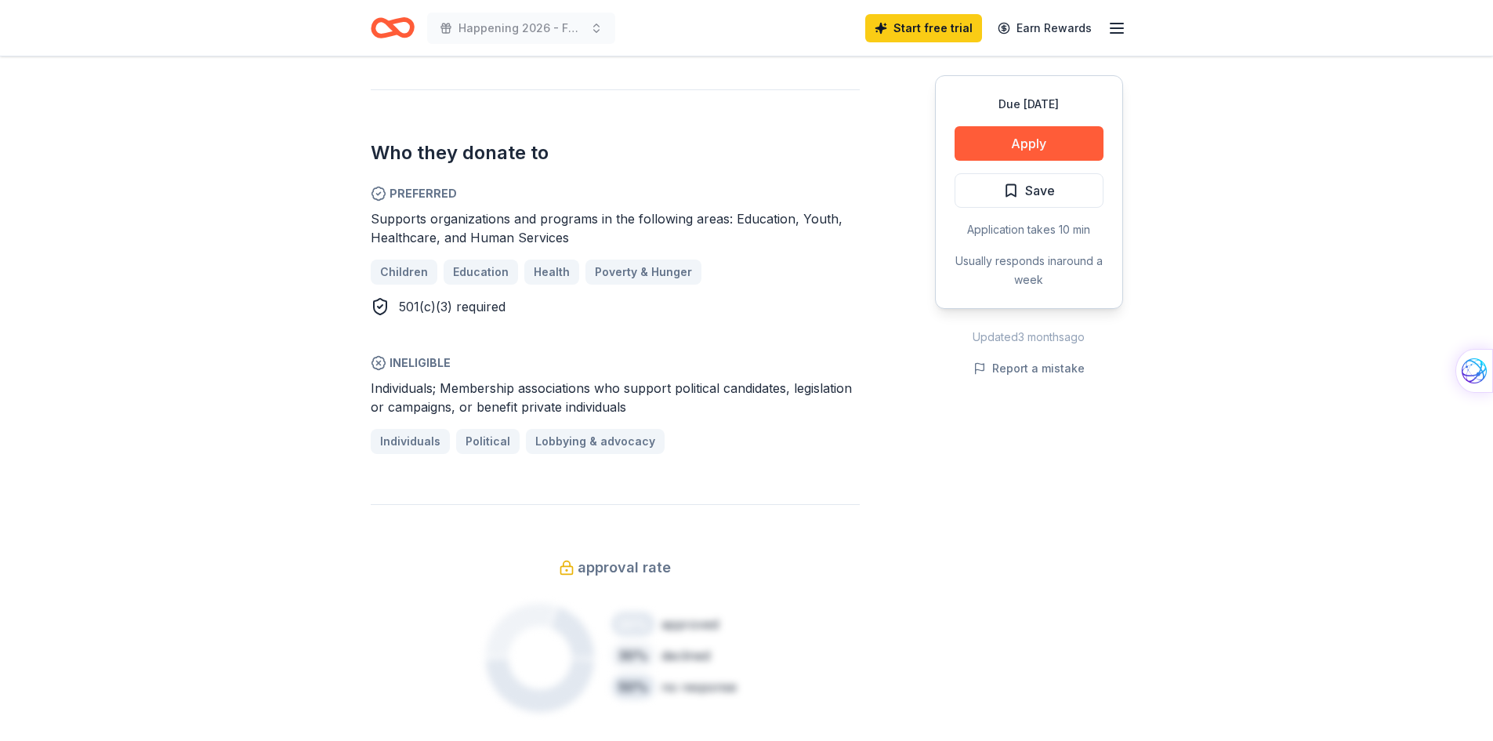
scroll to position [549, 0]
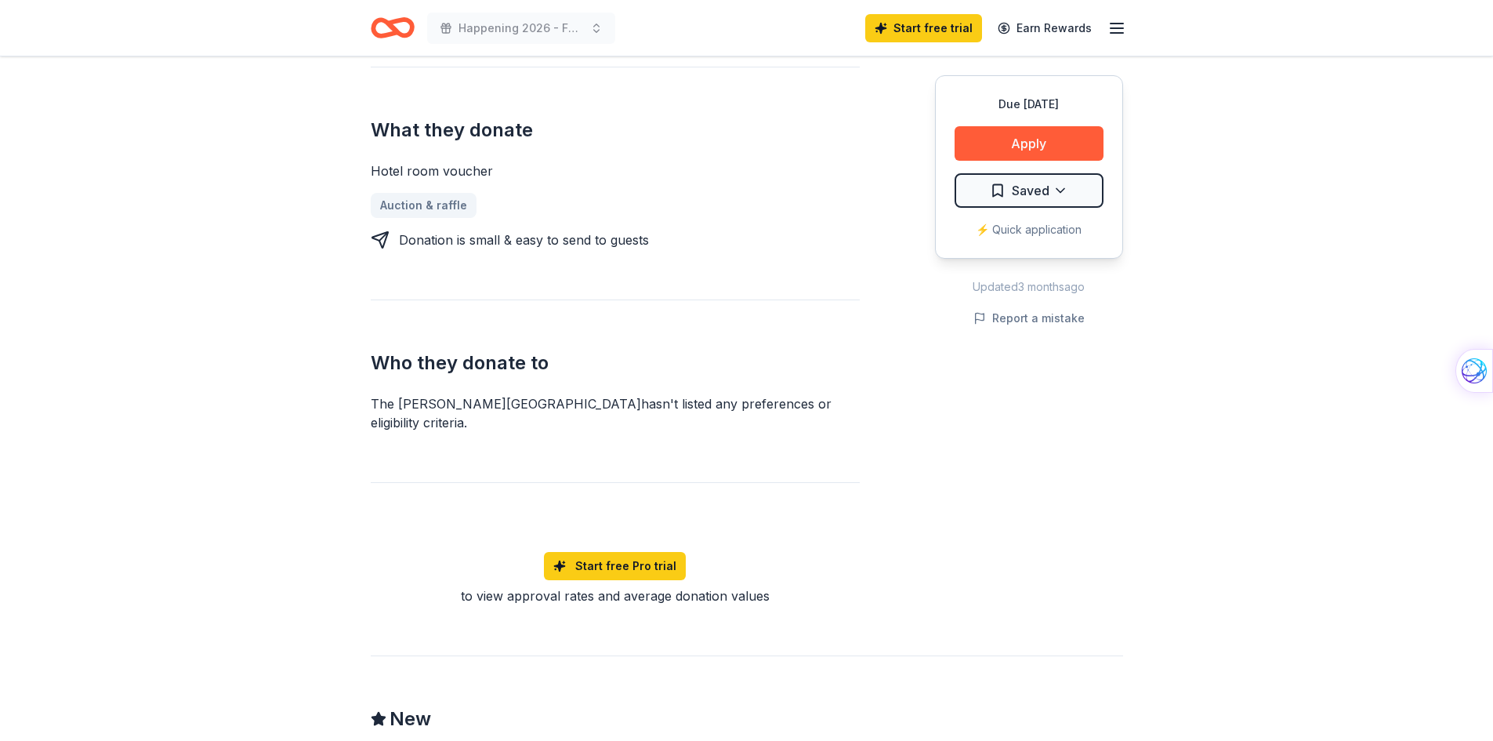
scroll to position [627, 0]
